Goal: Task Accomplishment & Management: Manage account settings

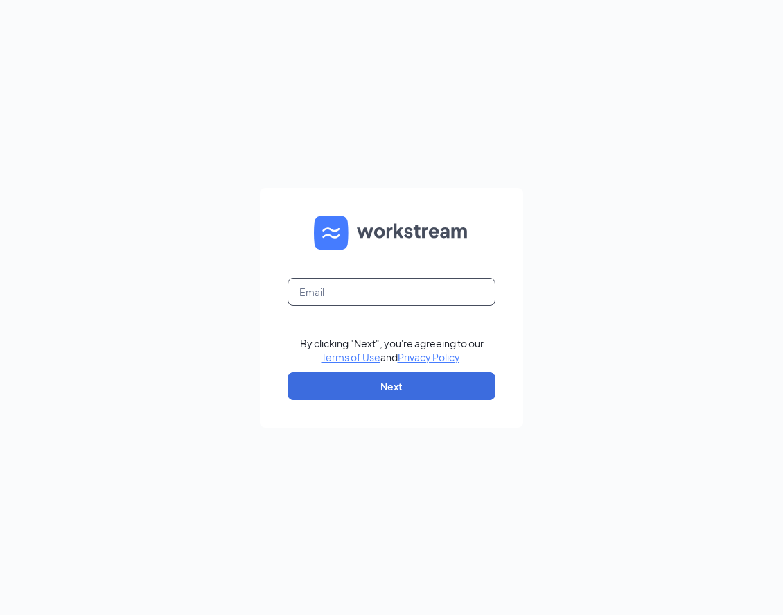
click at [349, 295] on input "text" at bounding box center [392, 292] width 208 height 28
type input "[EMAIL_ADDRESS][DOMAIN_NAME]"
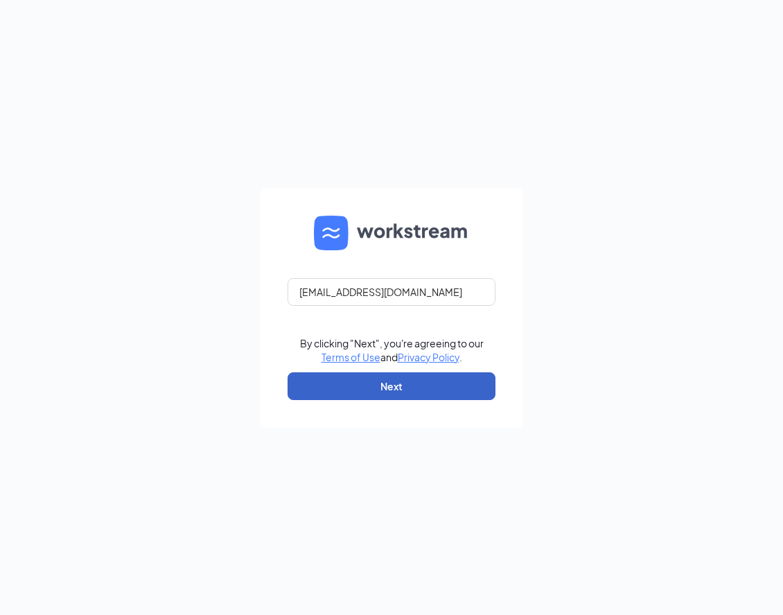
click at [382, 386] on button "Next" at bounding box center [392, 386] width 208 height 28
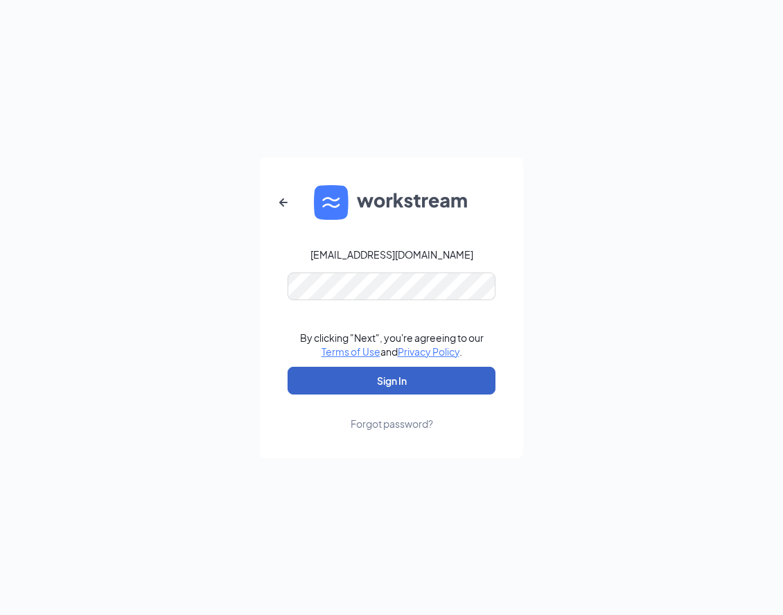
click at [358, 373] on button "Sign In" at bounding box center [392, 381] width 208 height 28
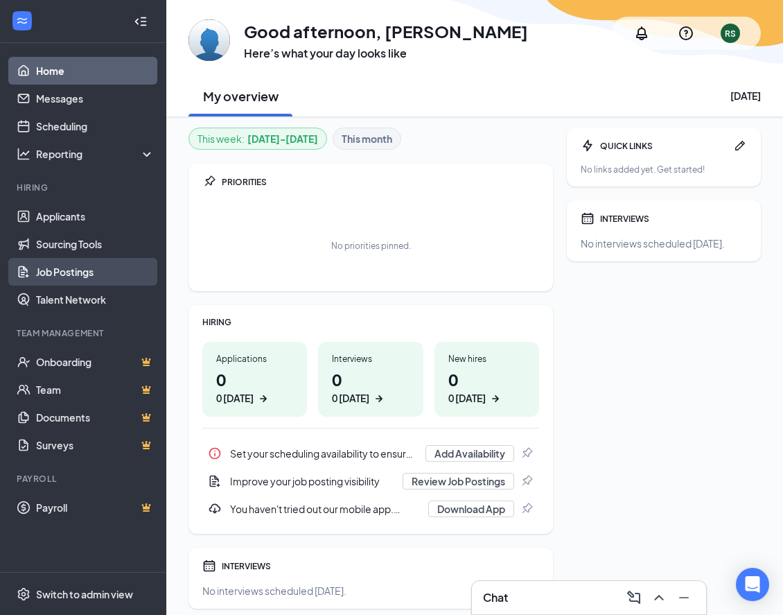
click at [74, 274] on link "Job Postings" at bounding box center [95, 272] width 118 height 28
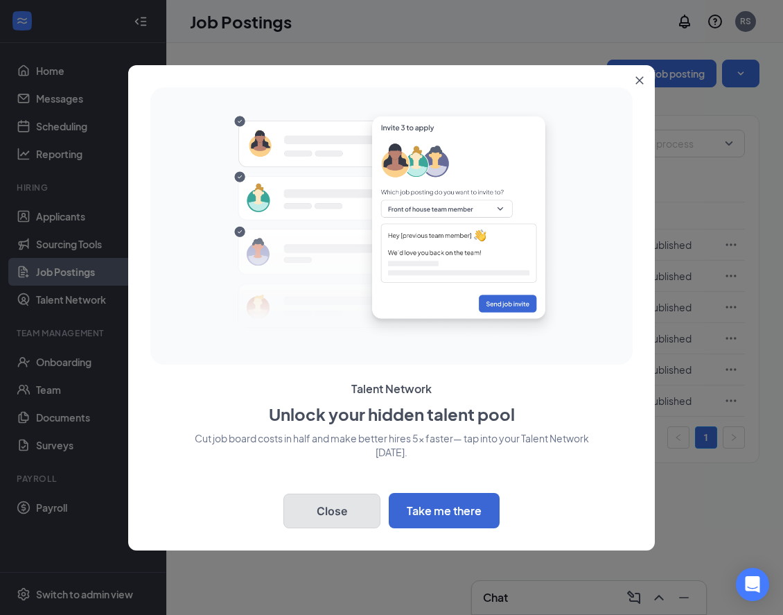
click at [338, 503] on button "Close" at bounding box center [331, 510] width 97 height 35
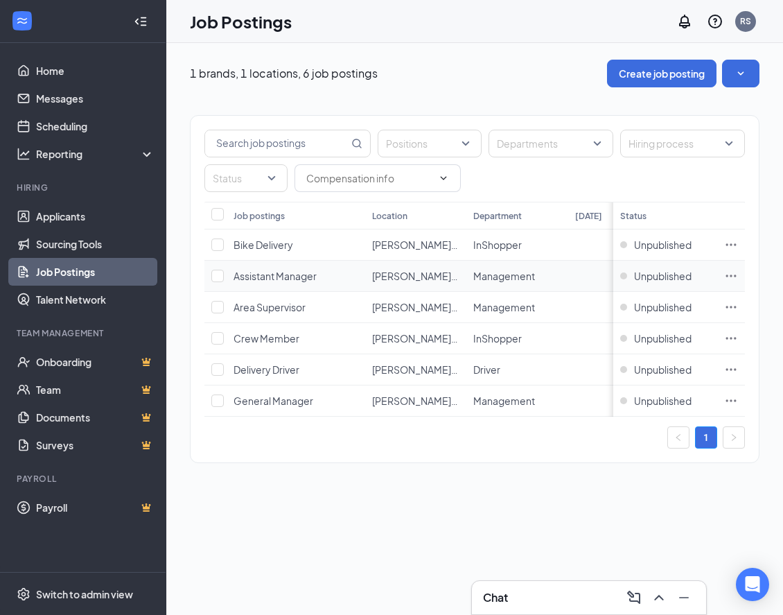
click at [273, 272] on span "Assistant Manager" at bounding box center [275, 276] width 83 height 12
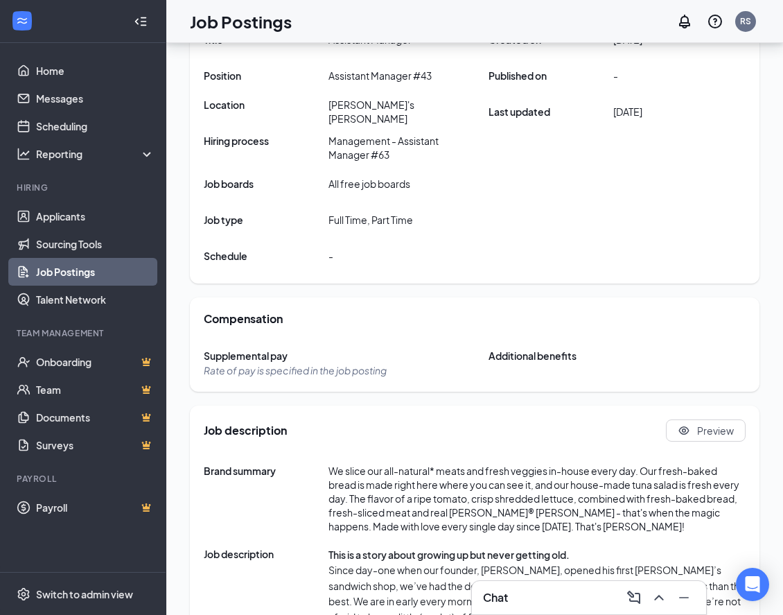
scroll to position [184, 0]
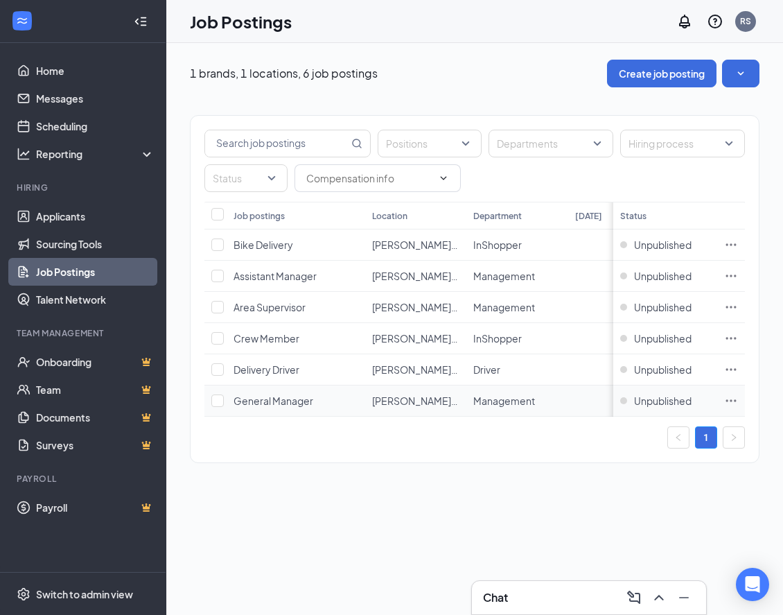
click at [269, 402] on span "General Manager" at bounding box center [274, 400] width 80 height 12
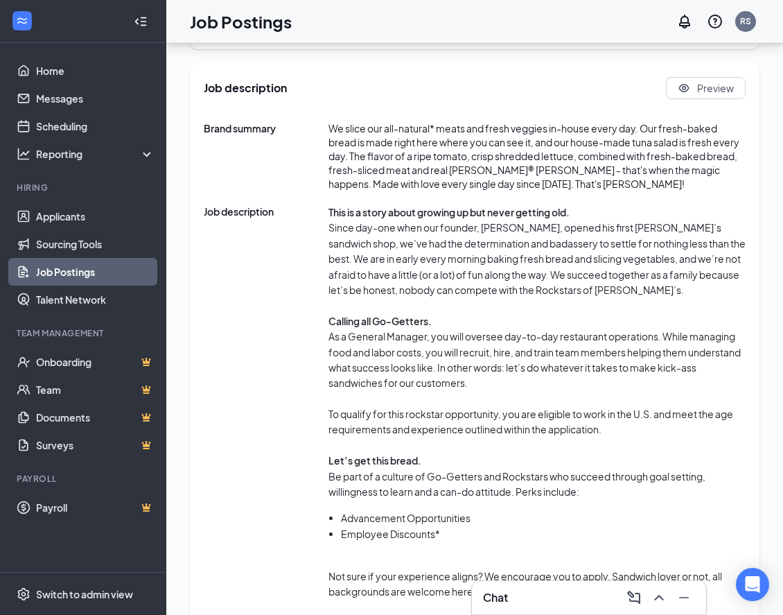
scroll to position [616, 0]
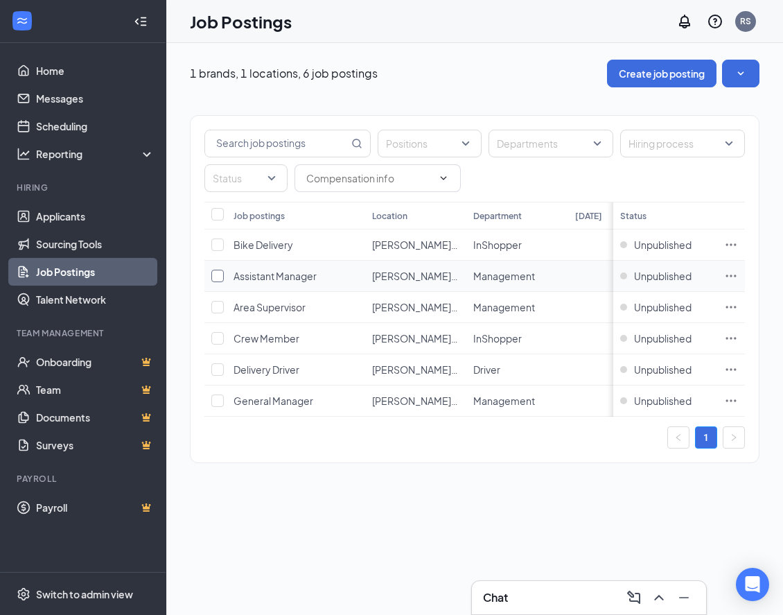
click at [218, 279] on input "checkbox" at bounding box center [217, 276] width 12 height 12
checkbox input "true"
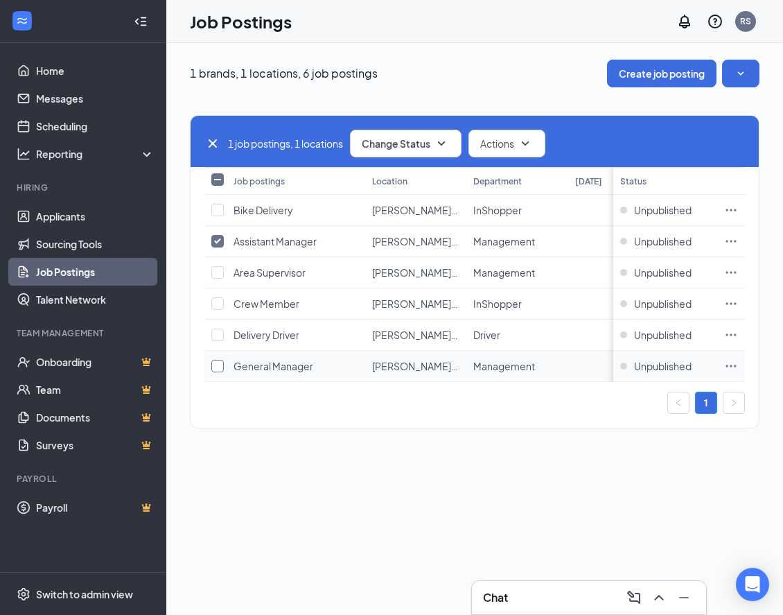
click at [223, 366] on input "checkbox" at bounding box center [217, 366] width 12 height 12
checkbox input "true"
click at [439, 143] on icon "SmallChevronDown" at bounding box center [441, 143] width 17 height 17
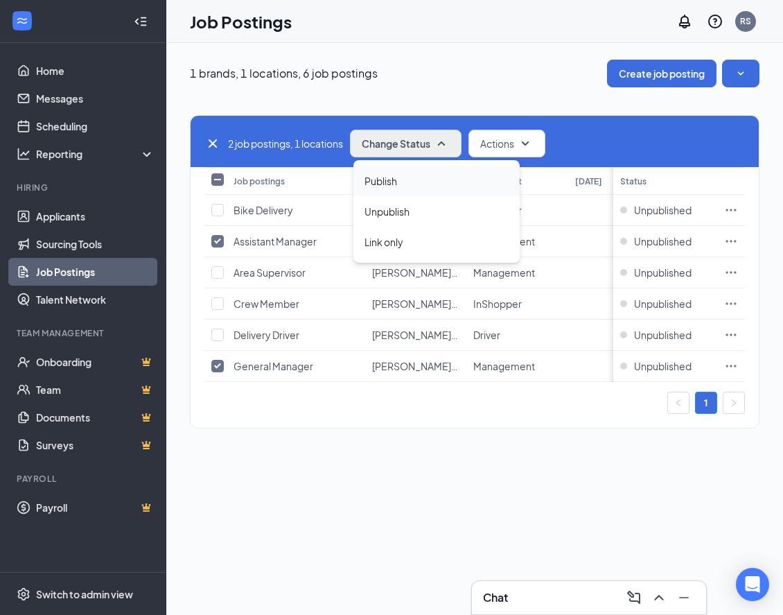
click at [382, 181] on span "Publish" at bounding box center [380, 180] width 33 height 15
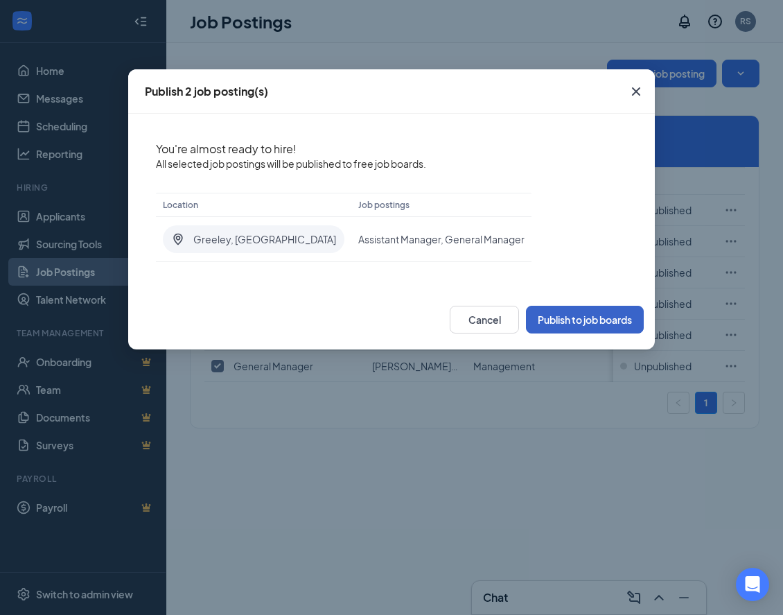
click at [576, 319] on button "Publish to job boards" at bounding box center [585, 320] width 118 height 28
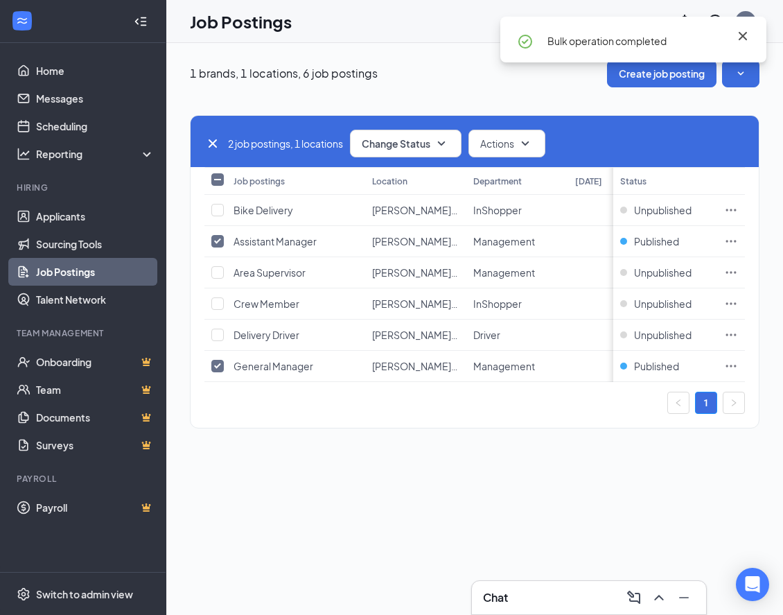
click at [744, 36] on icon "Cross" at bounding box center [742, 36] width 17 height 17
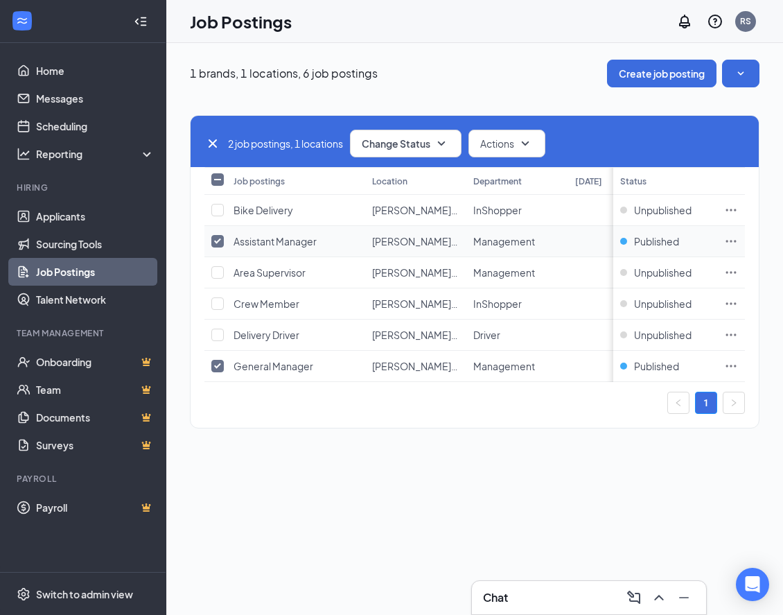
click at [730, 242] on icon "Ellipses" at bounding box center [731, 241] width 14 height 14
click at [410, 500] on div "1 brands, 1 locations, 6 job postings Create job posting 2 job postings, 1 loca…" at bounding box center [474, 329] width 617 height 572
click at [731, 245] on icon "Ellipses" at bounding box center [731, 241] width 14 height 14
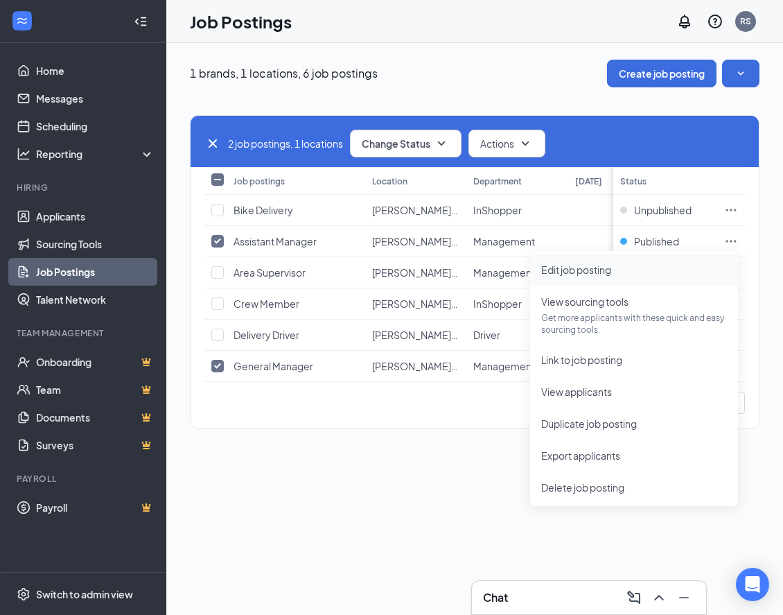
click at [608, 271] on span "Edit job posting" at bounding box center [576, 269] width 70 height 12
type input "Jimmy John's Greeley"
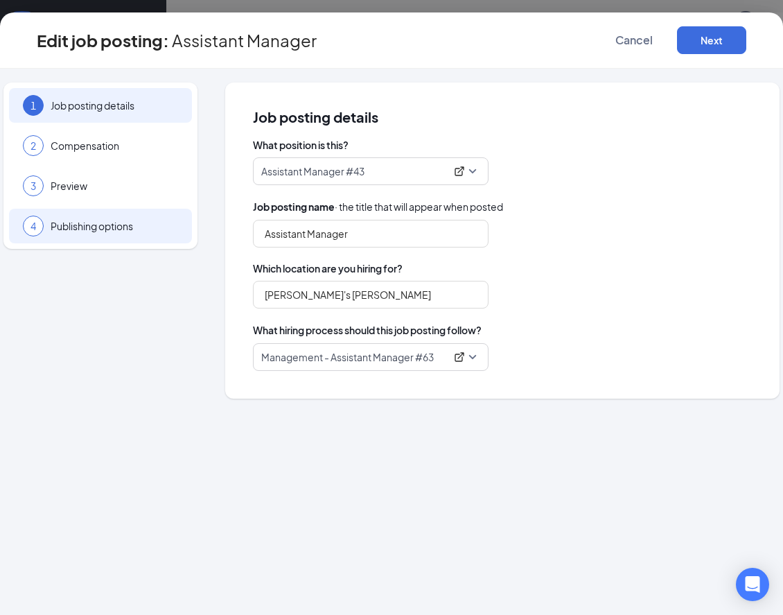
click at [87, 229] on span "Publishing options" at bounding box center [114, 226] width 127 height 14
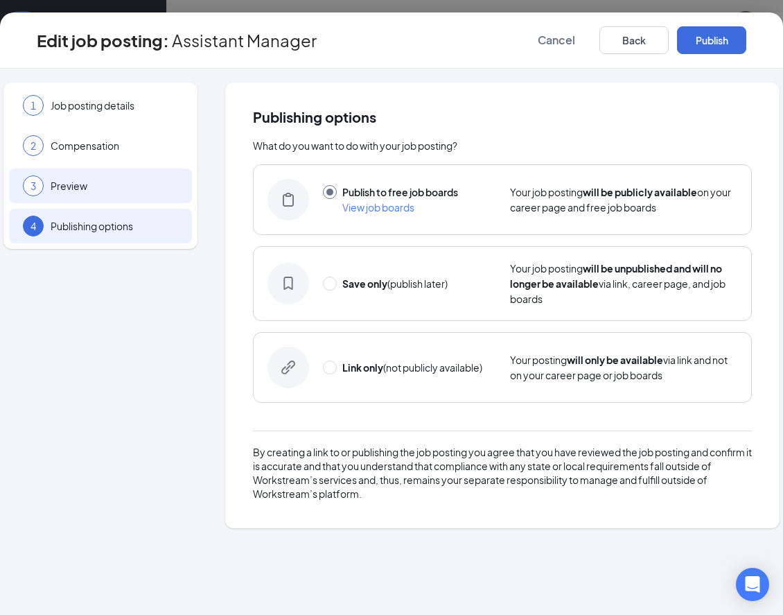
click at [78, 187] on span "Preview" at bounding box center [114, 186] width 127 height 14
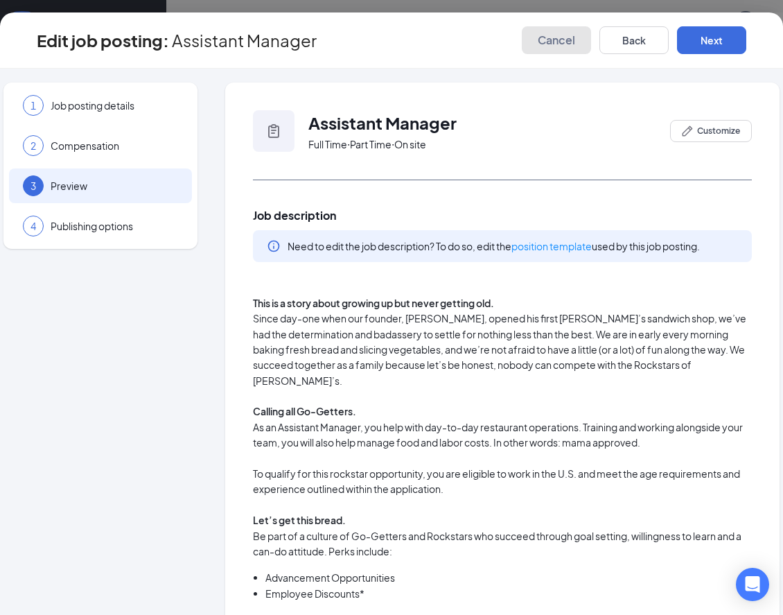
click at [545, 35] on span "Cancel" at bounding box center [556, 40] width 37 height 14
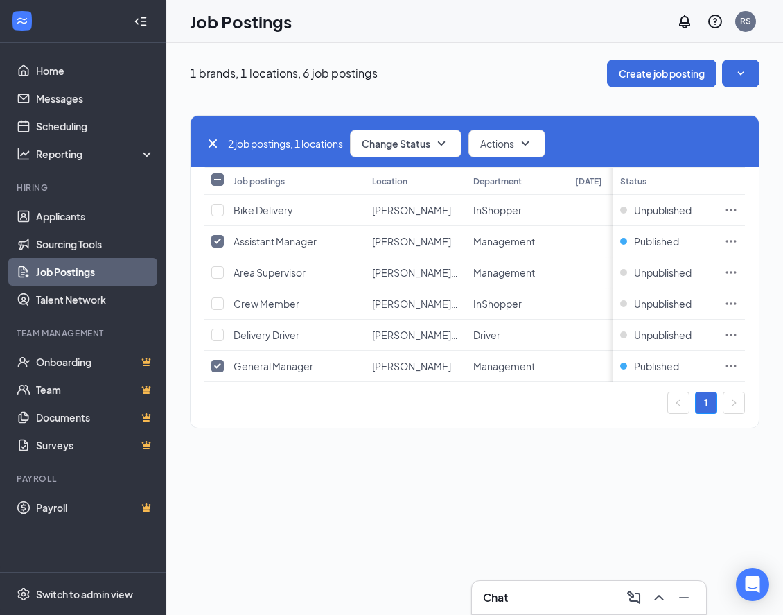
click at [215, 179] on input "Select all" at bounding box center [217, 179] width 12 height 12
checkbox input "true"
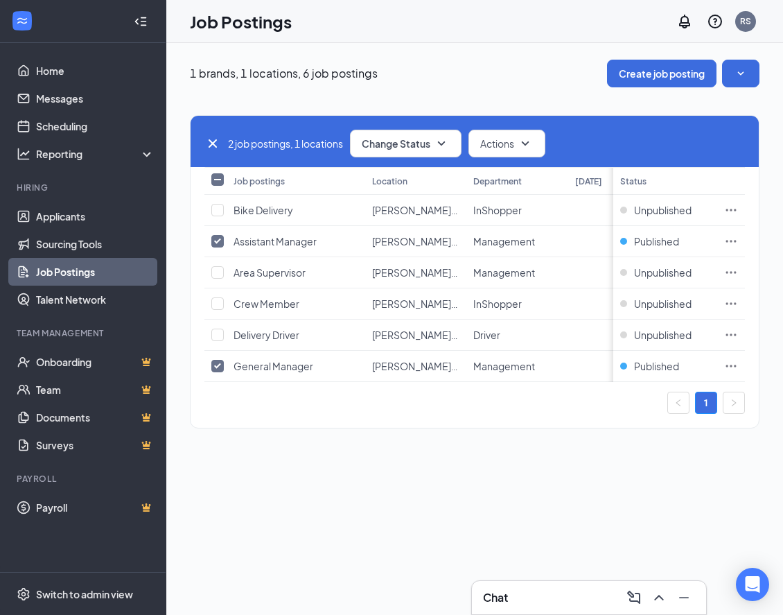
checkbox input "true"
click at [215, 179] on input "Select all" at bounding box center [217, 179] width 12 height 12
checkbox input "false"
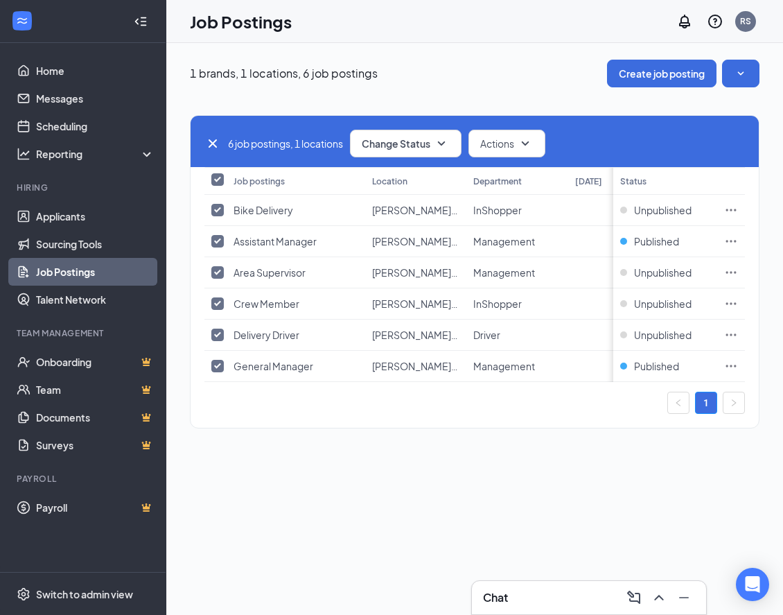
checkbox input "false"
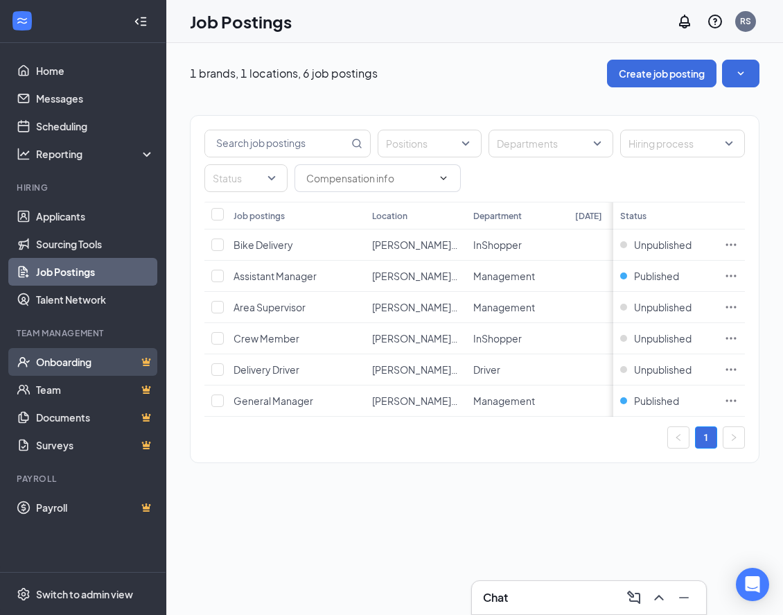
click at [76, 360] on link "Onboarding" at bounding box center [95, 362] width 118 height 28
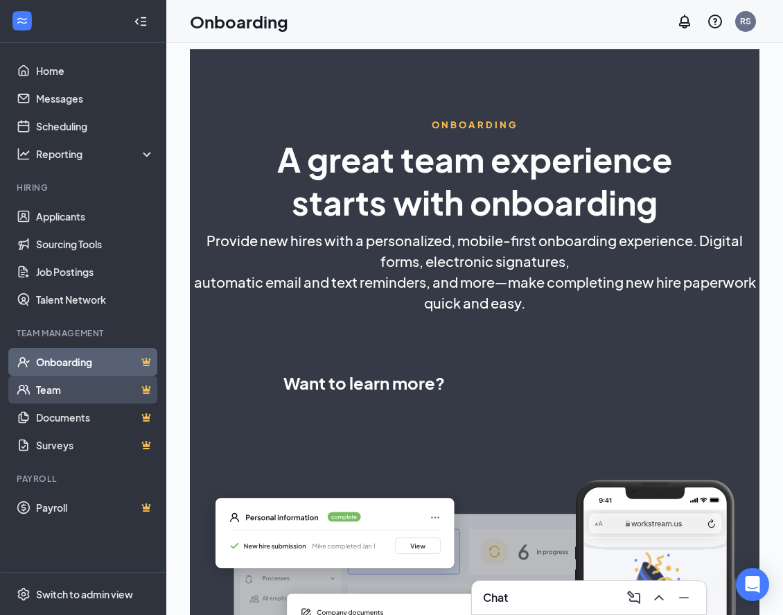
select select "US"
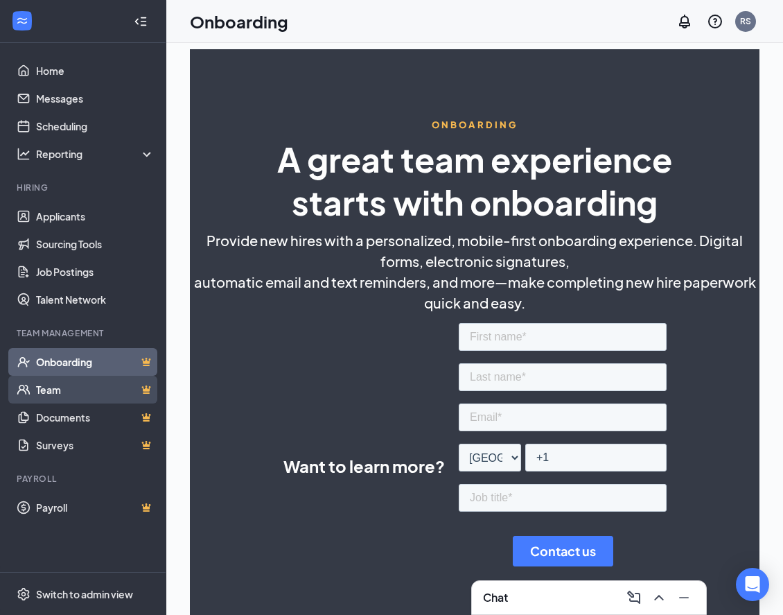
click at [55, 393] on link "Team" at bounding box center [95, 390] width 118 height 28
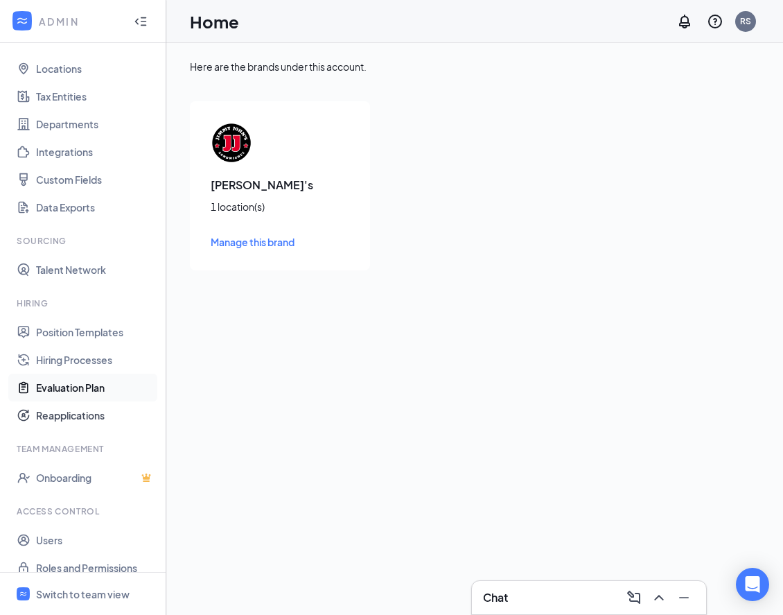
scroll to position [80, 0]
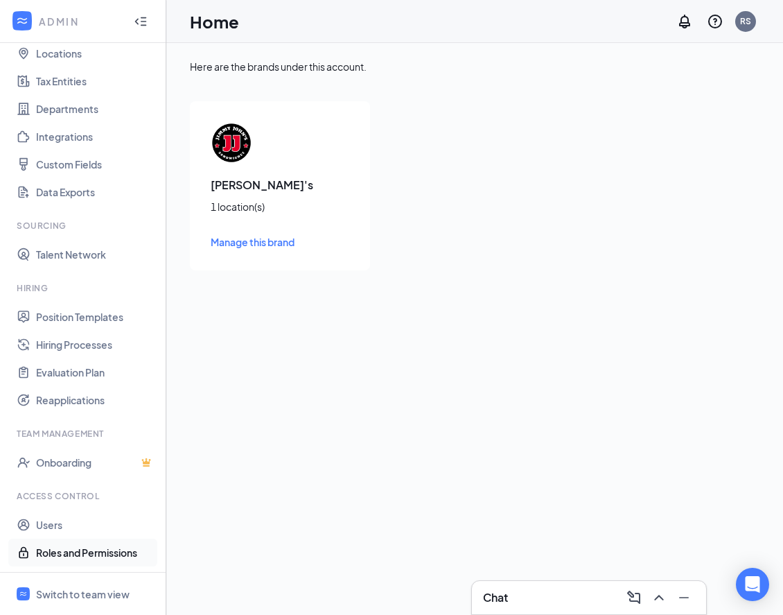
click at [80, 554] on link "Roles and Permissions" at bounding box center [95, 552] width 118 height 28
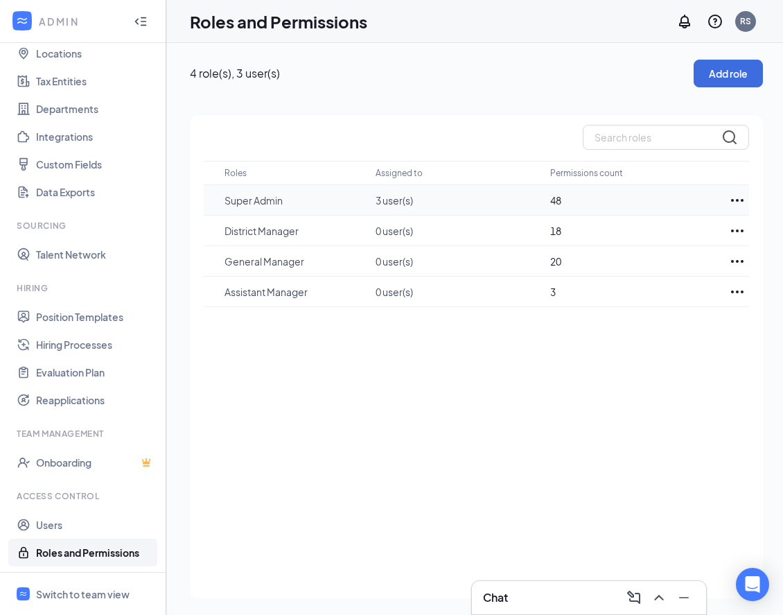
click at [737, 200] on icon "Ellipses" at bounding box center [737, 200] width 12 height 3
click at [630, 242] on p "Edit" at bounding box center [675, 242] width 116 height 14
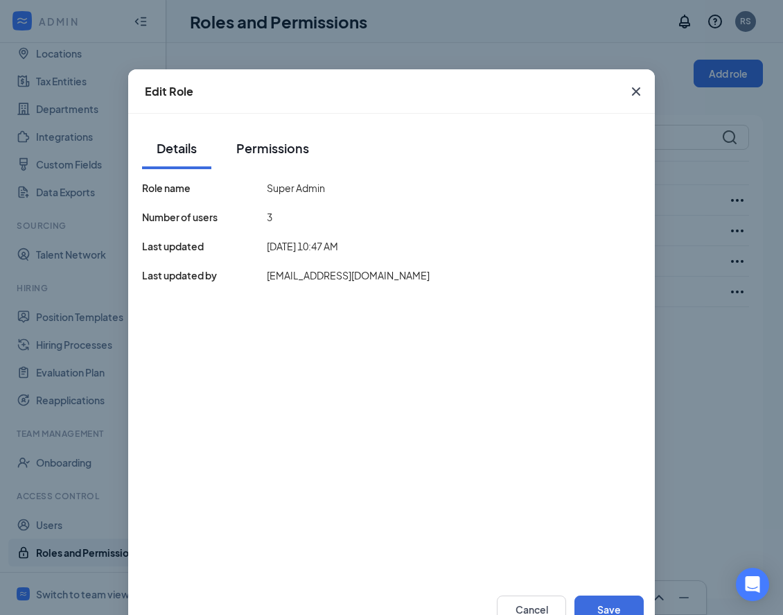
click at [281, 159] on button "Permissions" at bounding box center [272, 148] width 100 height 42
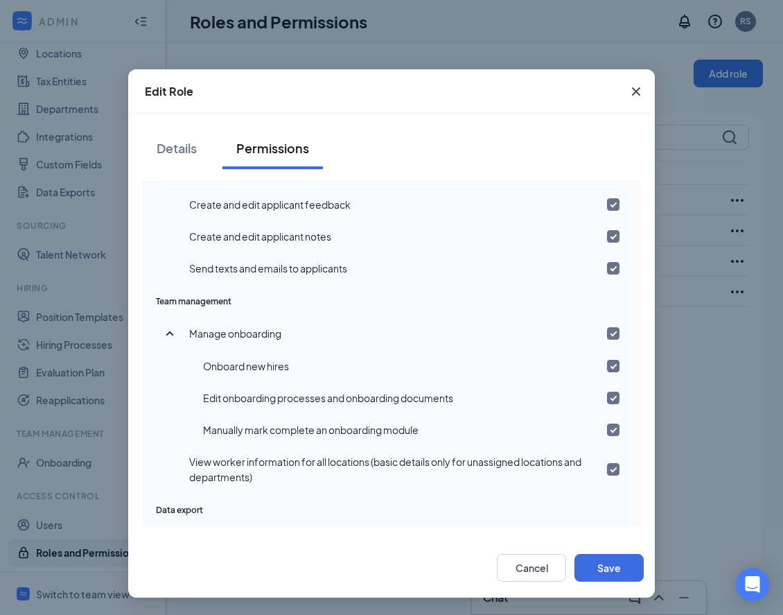
scroll to position [829, 0]
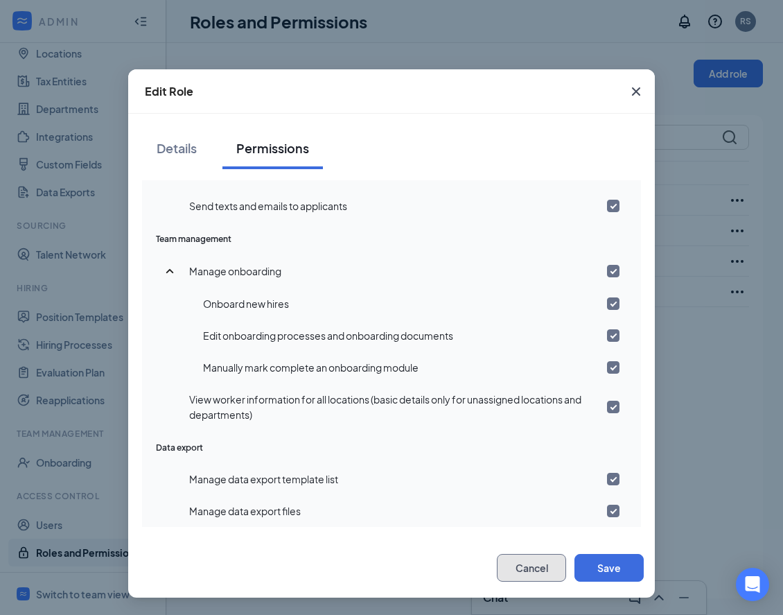
click at [525, 564] on button "Cancel" at bounding box center [531, 568] width 69 height 28
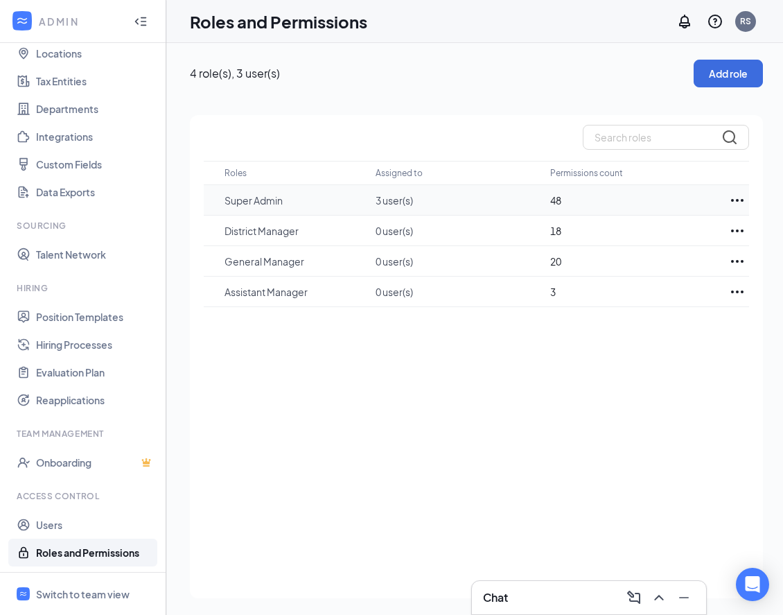
click at [386, 202] on p "3 user(s)" at bounding box center [456, 200] width 161 height 14
click at [49, 522] on link "Users" at bounding box center [95, 525] width 118 height 28
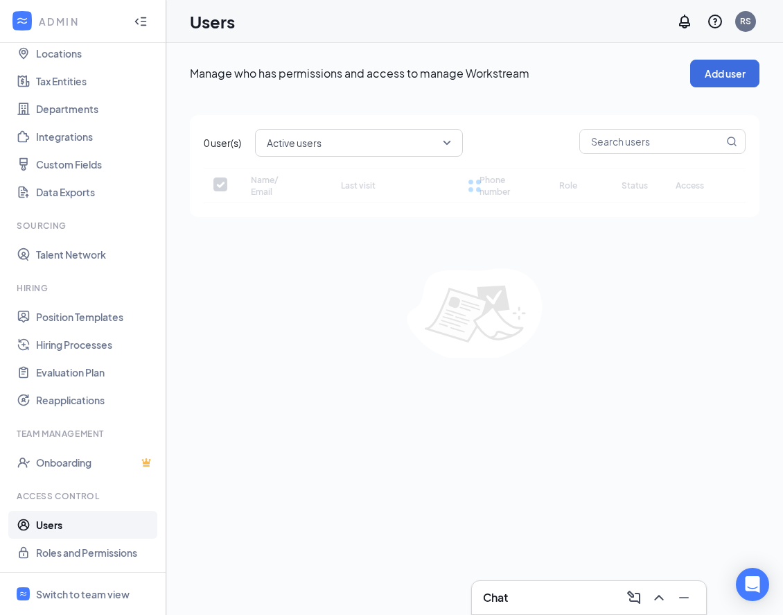
checkbox input "false"
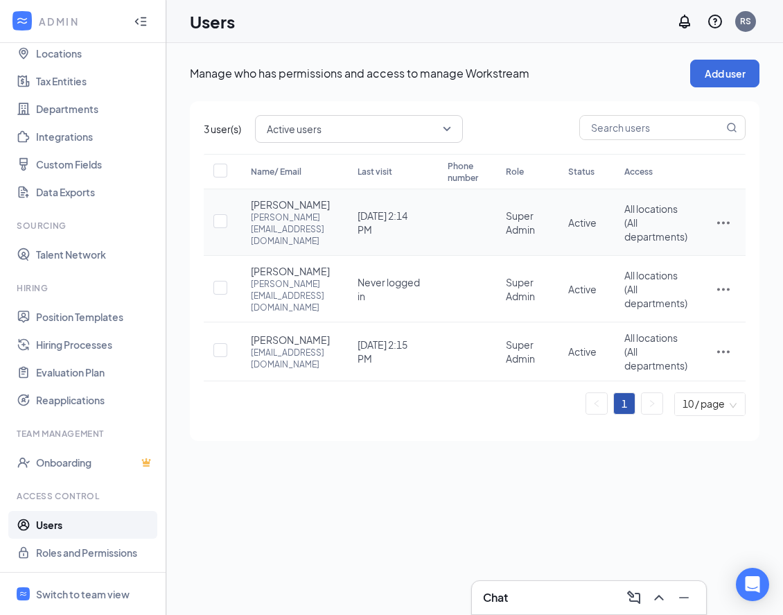
click at [728, 220] on icon "ActionsIcon" at bounding box center [723, 222] width 17 height 17
click at [375, 420] on div "3 user(s) Active users Name/ Email Last visit Phone number Role Status Access […" at bounding box center [475, 271] width 570 height 340
click at [80, 346] on link "Hiring Processes" at bounding box center [95, 345] width 118 height 28
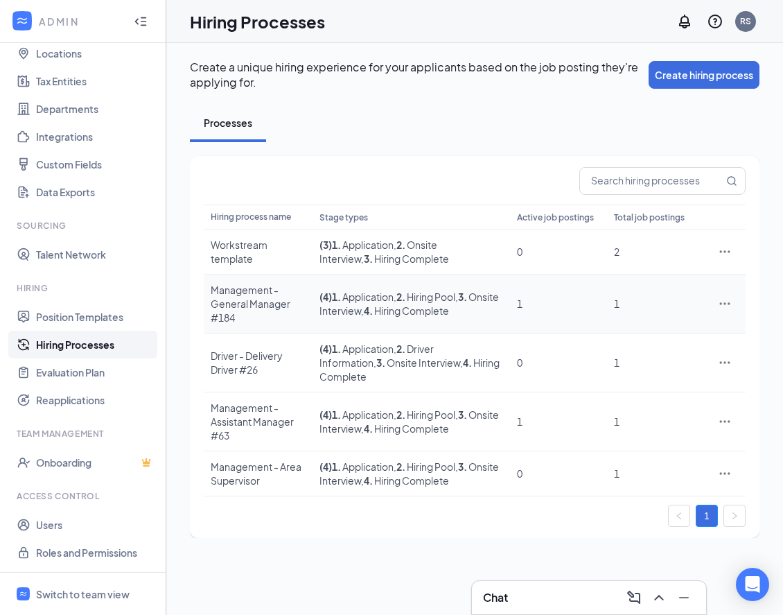
click at [727, 304] on icon "Ellipses" at bounding box center [725, 304] width 14 height 14
click at [613, 335] on span "Edit" at bounding box center [610, 332] width 18 height 12
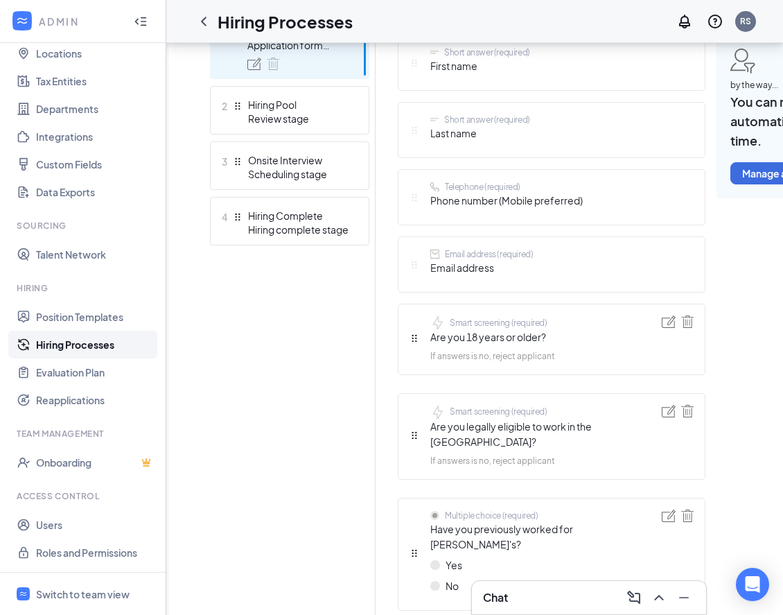
scroll to position [308, 0]
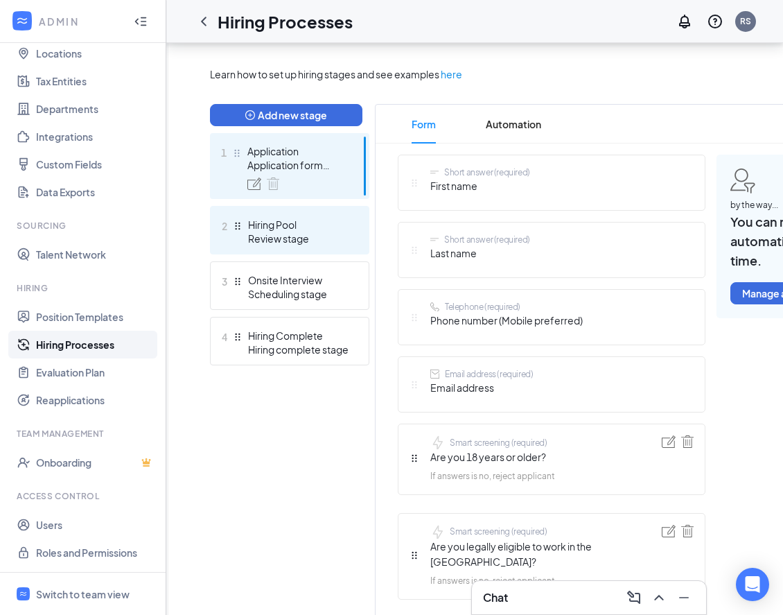
click at [331, 236] on div "Review stage" at bounding box center [298, 238] width 101 height 14
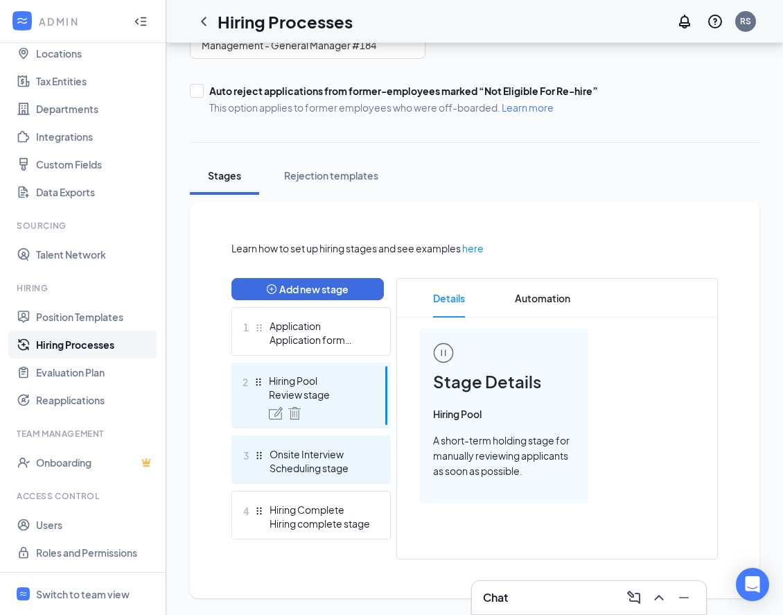
click at [362, 455] on div "Onsite Interview" at bounding box center [320, 454] width 101 height 14
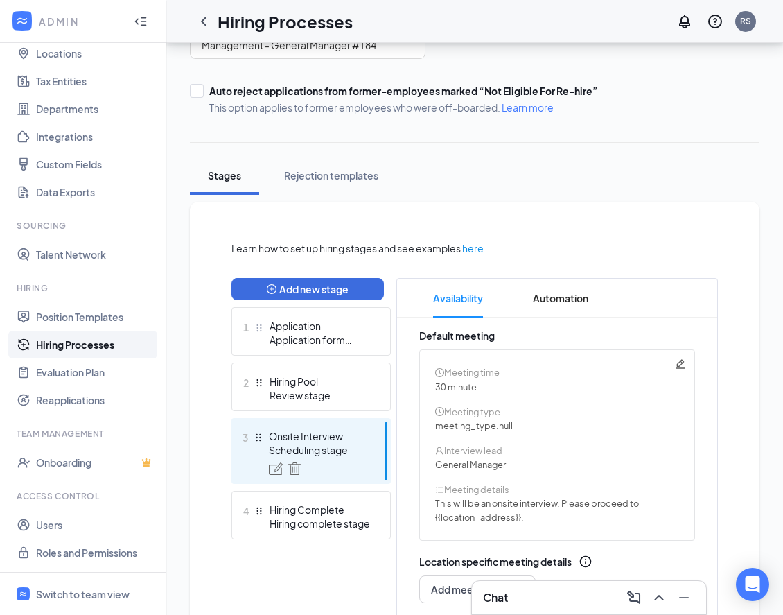
scroll to position [249, 0]
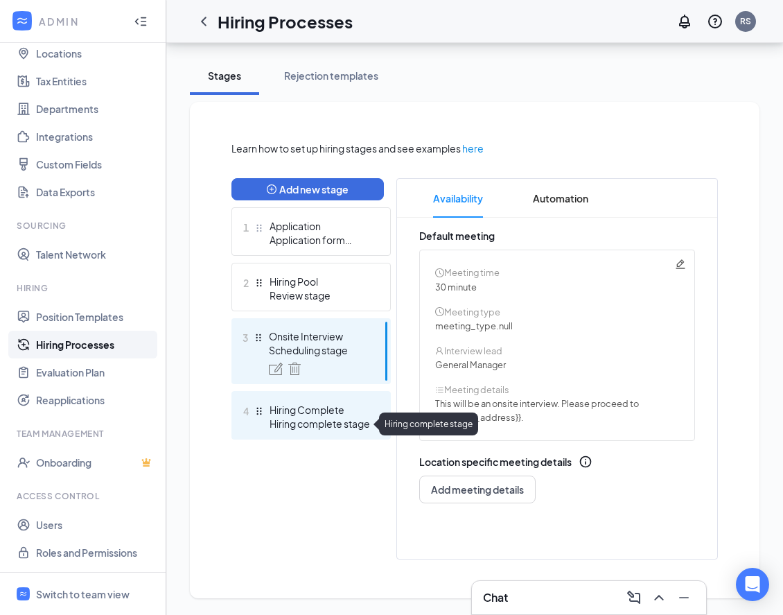
click at [361, 422] on div "Hiring complete stage" at bounding box center [320, 423] width 101 height 14
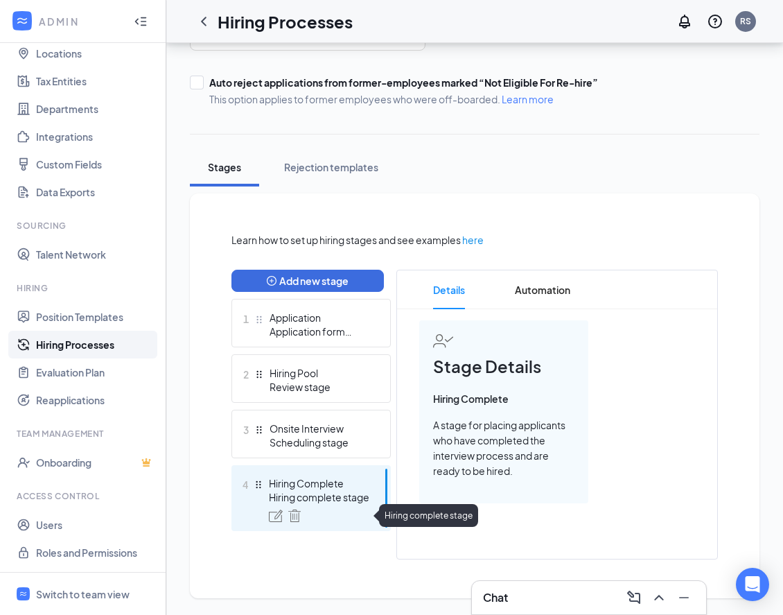
scroll to position [157, 0]
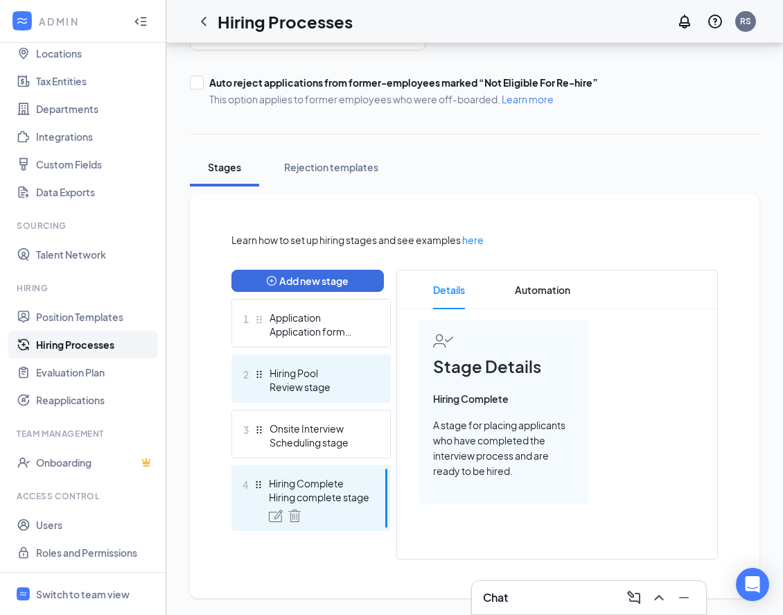
click at [355, 387] on div "Review stage" at bounding box center [320, 387] width 101 height 14
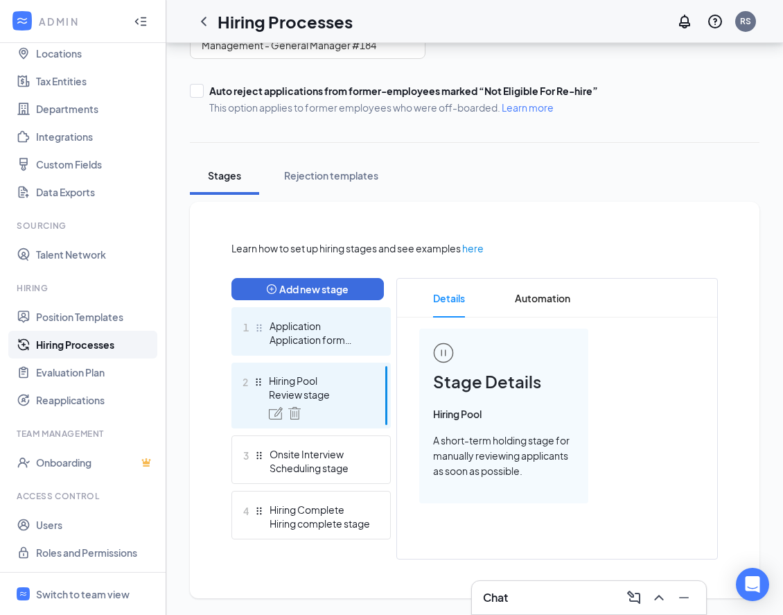
click at [363, 337] on div "Application form stage" at bounding box center [320, 340] width 101 height 14
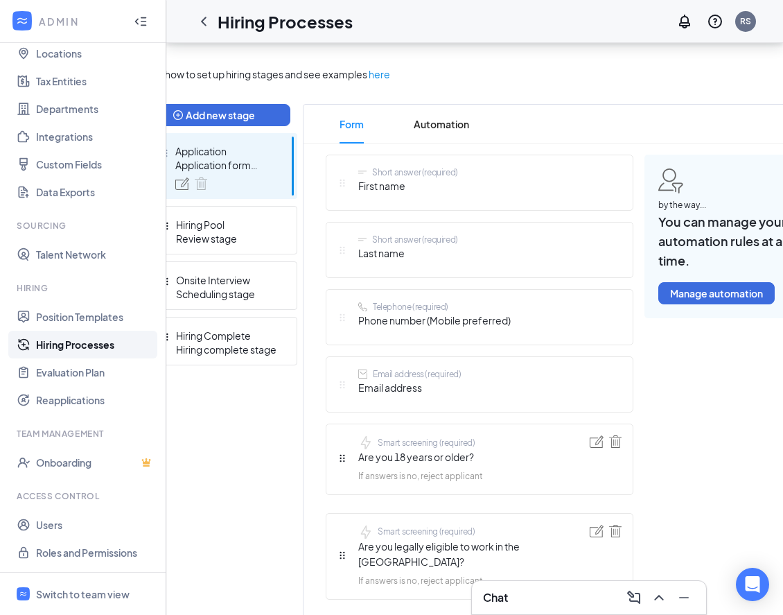
scroll to position [0, 91]
click at [440, 127] on span "Automation" at bounding box center [443, 124] width 55 height 39
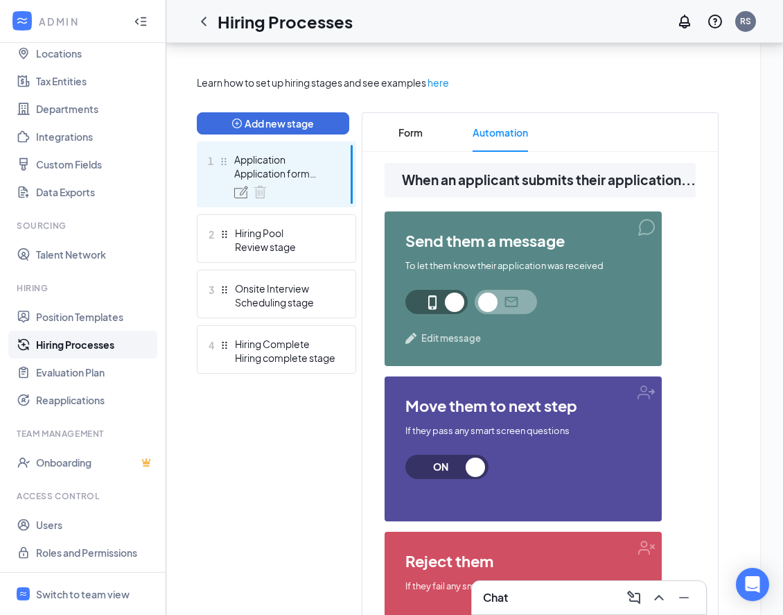
scroll to position [306, 0]
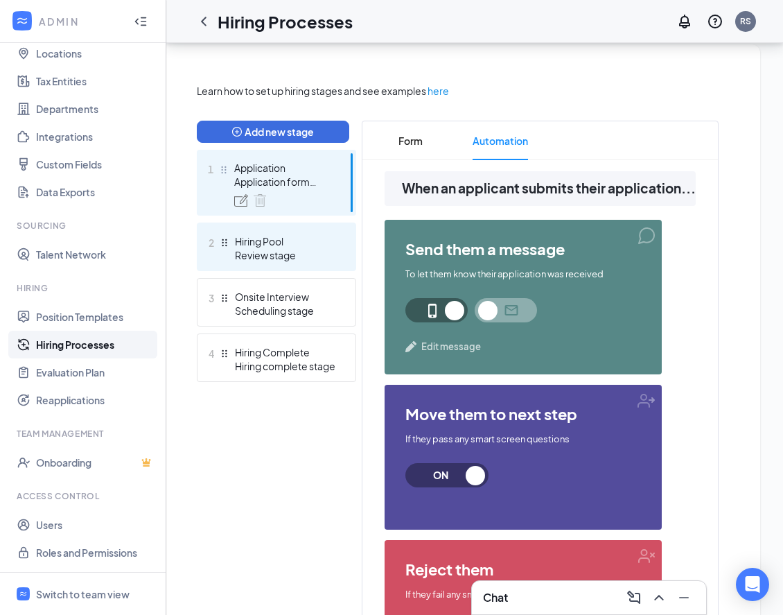
click at [322, 256] on div "Review stage" at bounding box center [285, 255] width 101 height 14
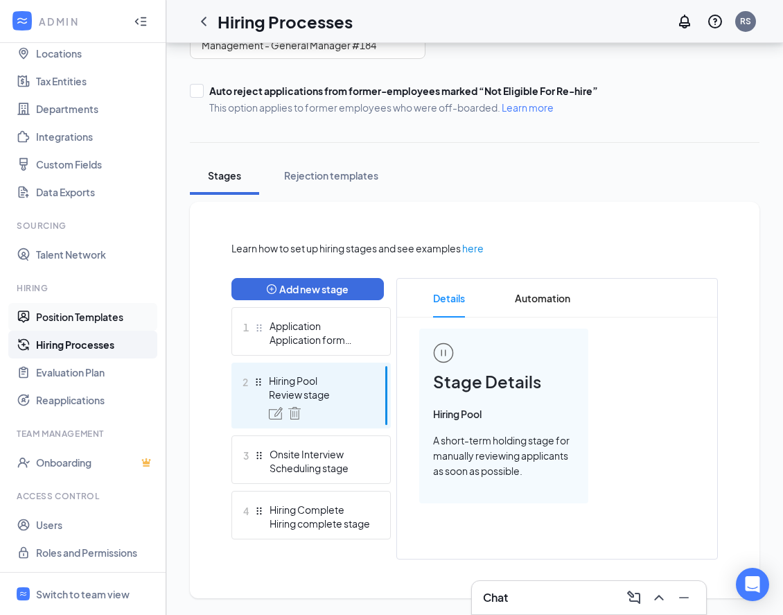
click at [105, 318] on link "Position Templates" at bounding box center [95, 317] width 118 height 28
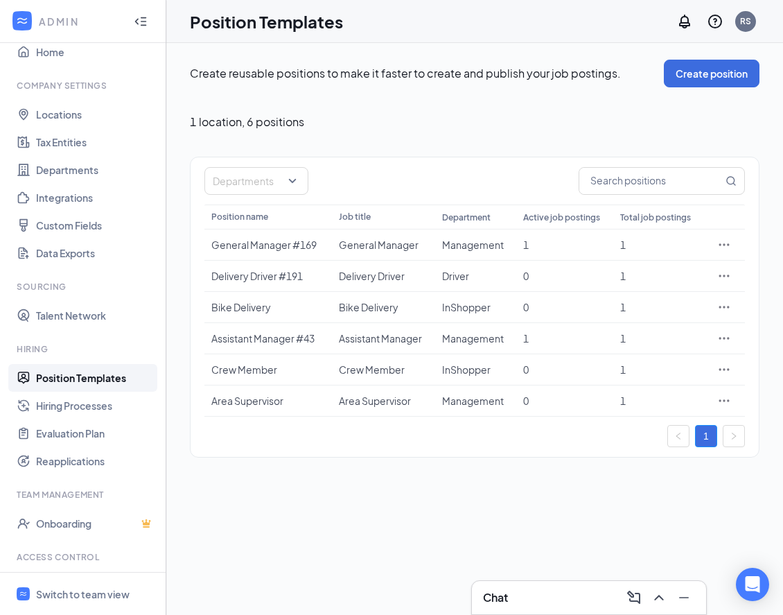
scroll to position [80, 0]
